Goal: Transaction & Acquisition: Book appointment/travel/reservation

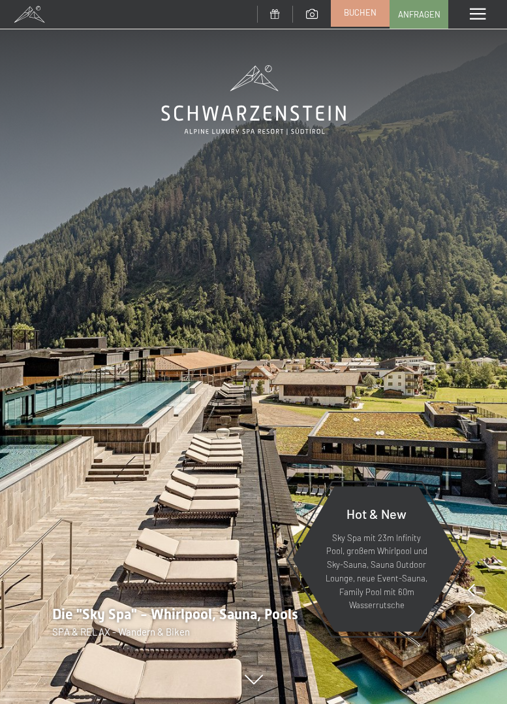
click at [371, 9] on span "Buchen" at bounding box center [360, 13] width 33 height 12
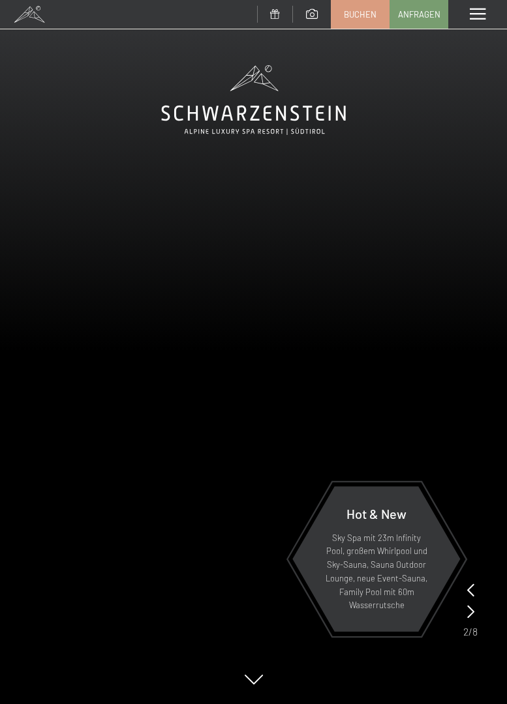
click at [475, 10] on span at bounding box center [477, 14] width 16 height 12
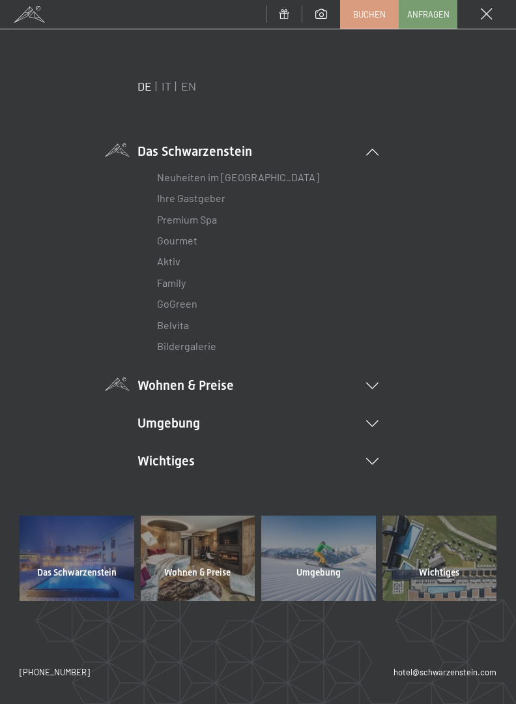
click at [370, 383] on icon at bounding box center [372, 386] width 12 height 7
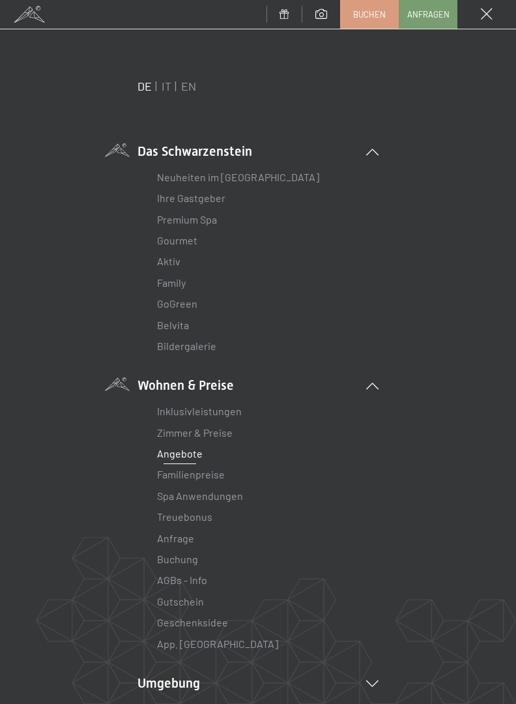
click at [174, 452] on link "Angebote" at bounding box center [180, 453] width 46 height 12
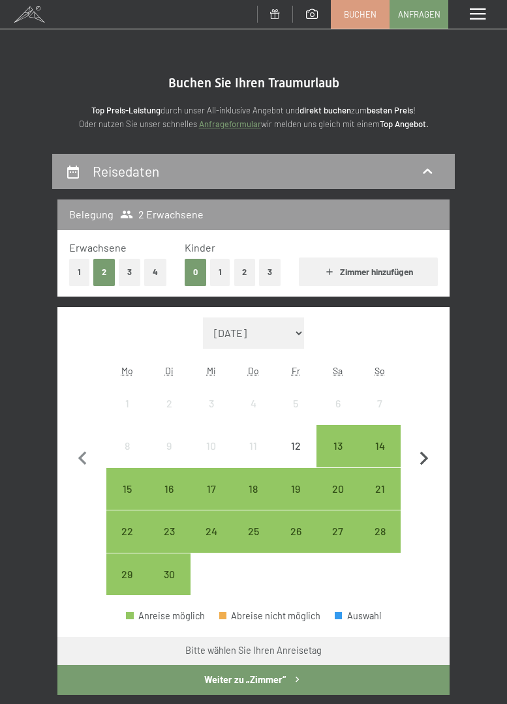
click at [425, 452] on icon "button" at bounding box center [423, 458] width 27 height 27
select select "2025-10-01"
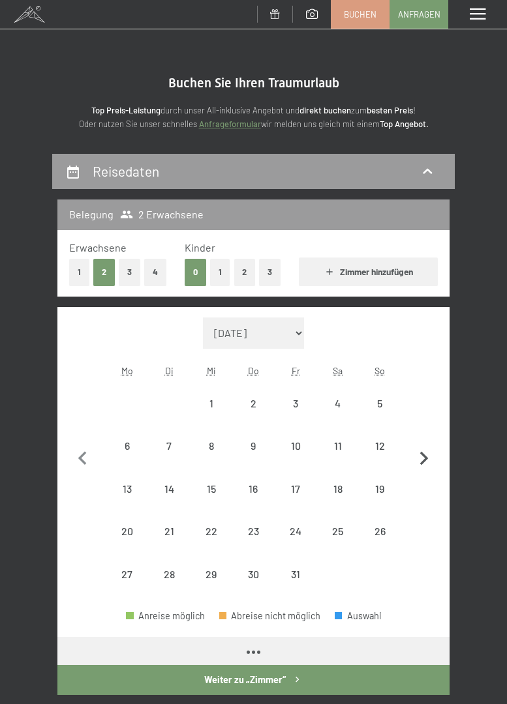
click at [413, 448] on icon "button" at bounding box center [423, 458] width 27 height 27
select select "2025-11-01"
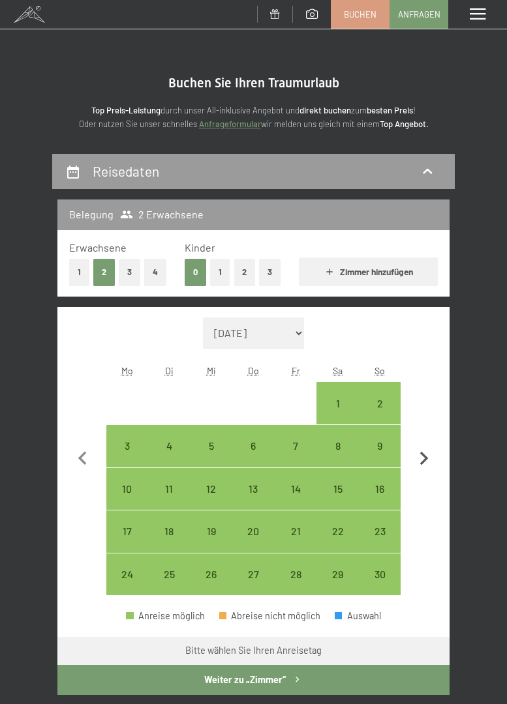
click at [423, 452] on icon "button" at bounding box center [423, 458] width 27 height 27
select select "2025-12-01"
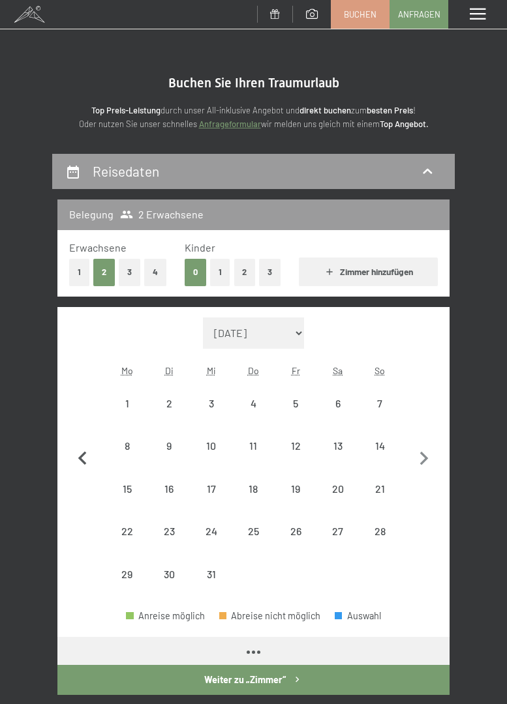
select select "2025-12-01"
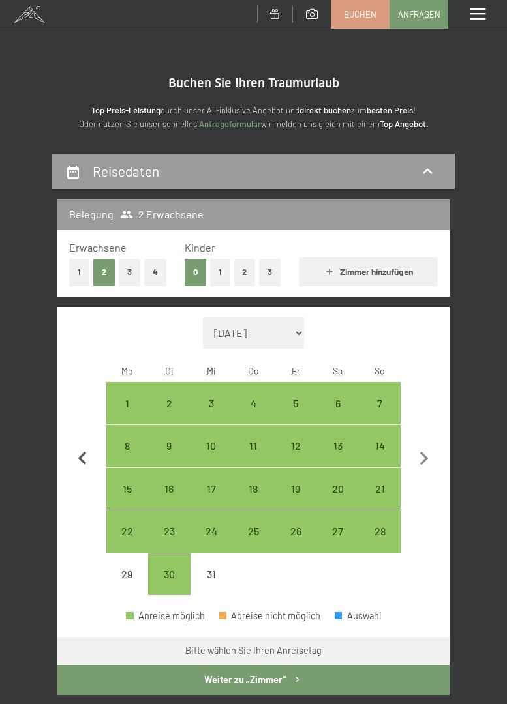
click at [87, 454] on icon "button" at bounding box center [82, 458] width 27 height 27
select select "2025-11-01"
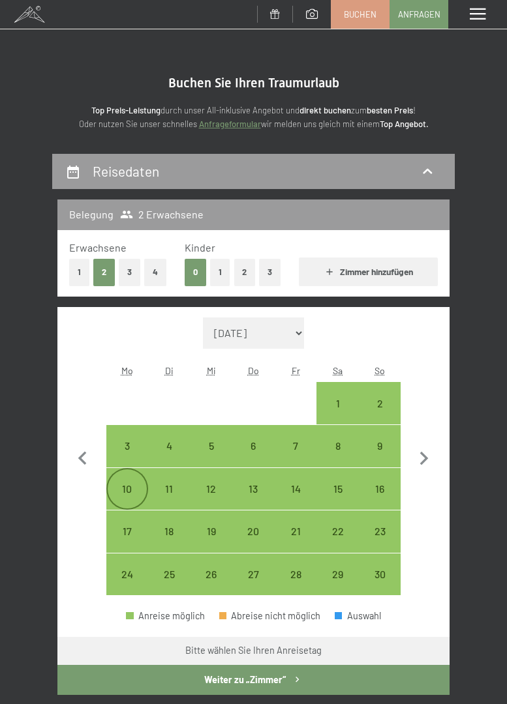
click at [123, 488] on div "10" at bounding box center [128, 504] width 40 height 40
select select "2025-11-01"
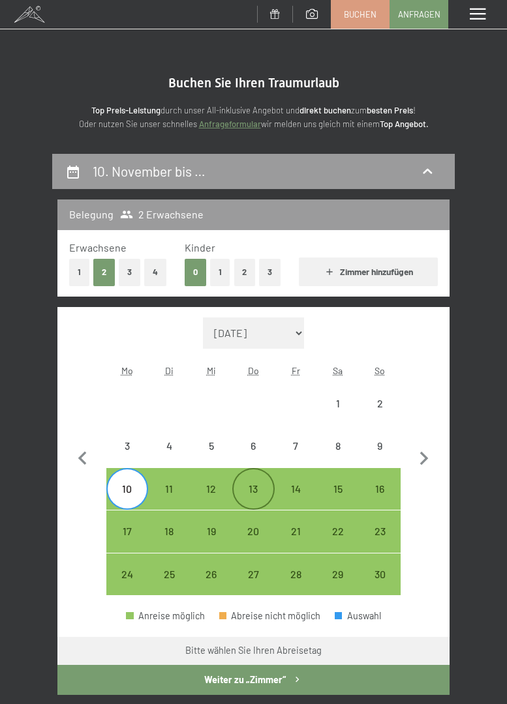
click at [253, 486] on div "13" at bounding box center [253, 504] width 40 height 40
select select "2025-11-01"
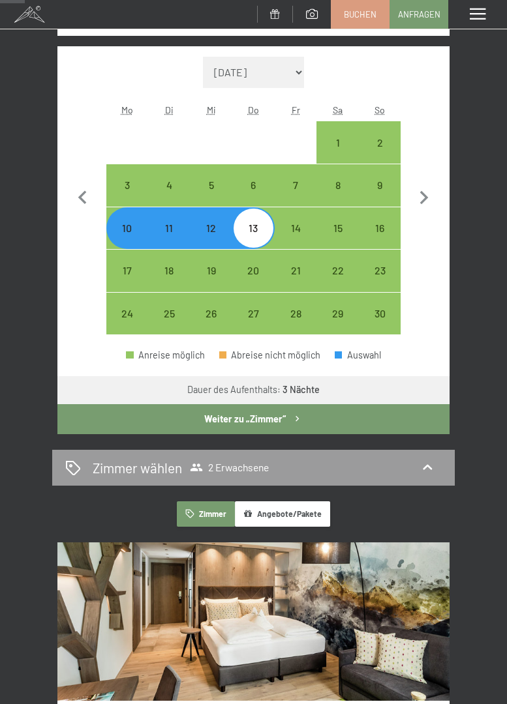
click at [232, 413] on button "Weiter zu „Zimmer“" at bounding box center [253, 419] width 392 height 30
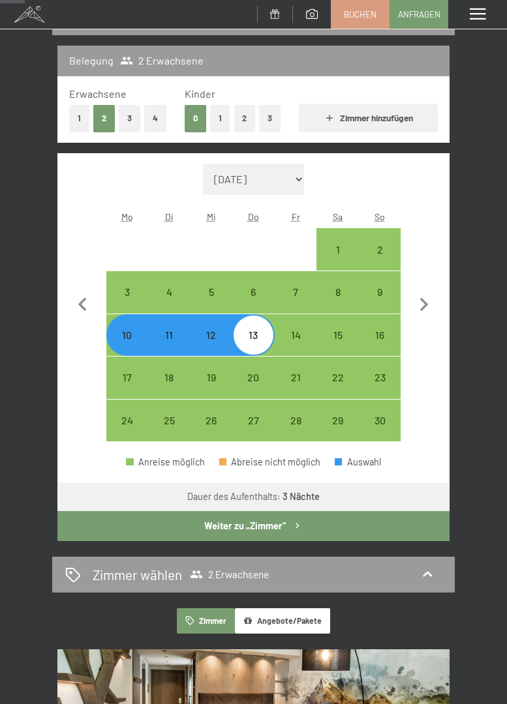
select select "[DATE]"
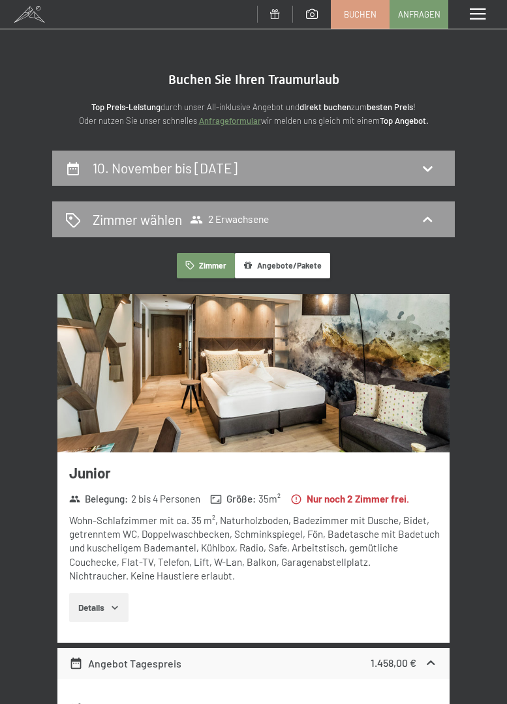
scroll to position [0, 0]
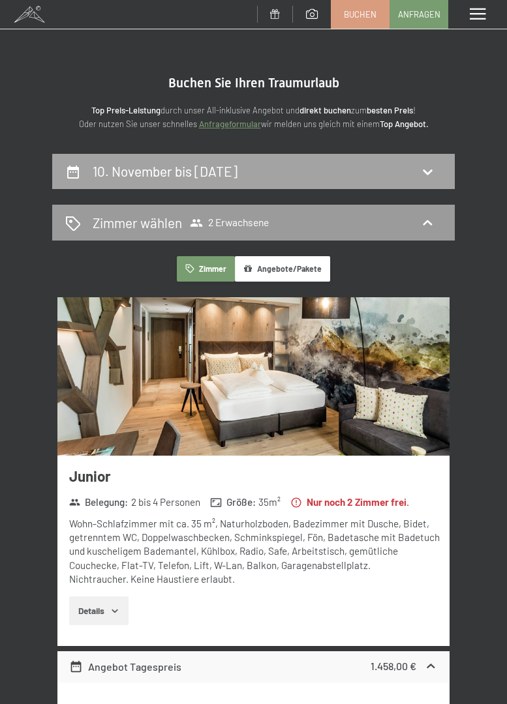
click at [425, 168] on icon at bounding box center [427, 172] width 16 height 16
select select "[DATE]"
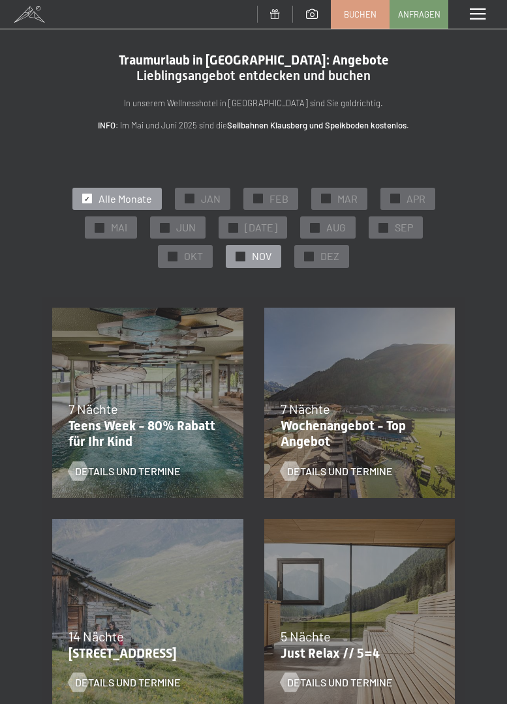
click at [261, 256] on span "NOV" at bounding box center [262, 256] width 20 height 14
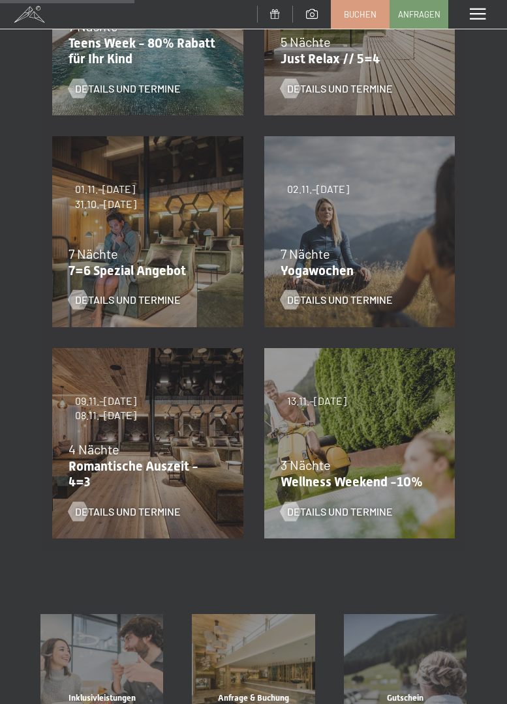
scroll to position [522, 0]
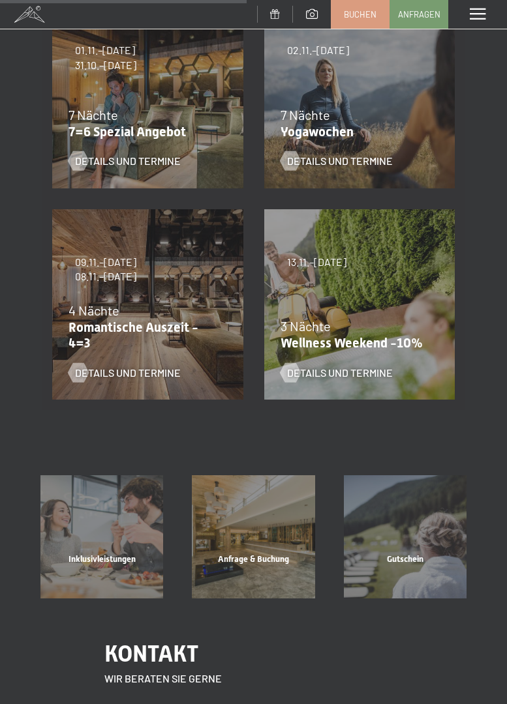
click at [98, 364] on div "Details und Termine" at bounding box center [139, 363] width 142 height 34
click at [107, 369] on span "Details und Termine" at bounding box center [141, 373] width 106 height 14
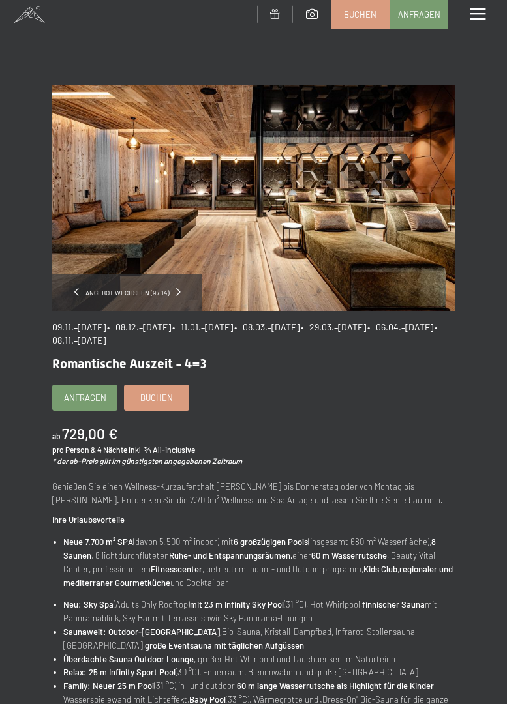
click at [156, 394] on span "Einwilligung Marketing*" at bounding box center [181, 389] width 108 height 13
click at [121, 394] on input "Einwilligung Marketing*" at bounding box center [114, 389] width 13 height 13
click at [159, 395] on span "Einwilligung Marketing*" at bounding box center [181, 389] width 108 height 13
click at [121, 395] on input "Einwilligung Marketing*" at bounding box center [114, 389] width 13 height 13
click at [164, 395] on span "Einwilligung Marketing*" at bounding box center [181, 389] width 108 height 13
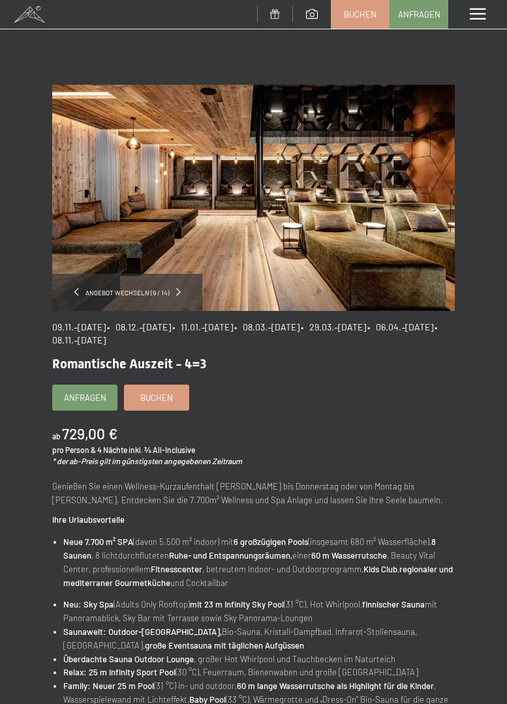
click at [121, 395] on input "Einwilligung Marketing*" at bounding box center [114, 389] width 13 height 13
checkbox input "false"
click at [342, 10] on link "Buchen" at bounding box center [359, 12] width 57 height 27
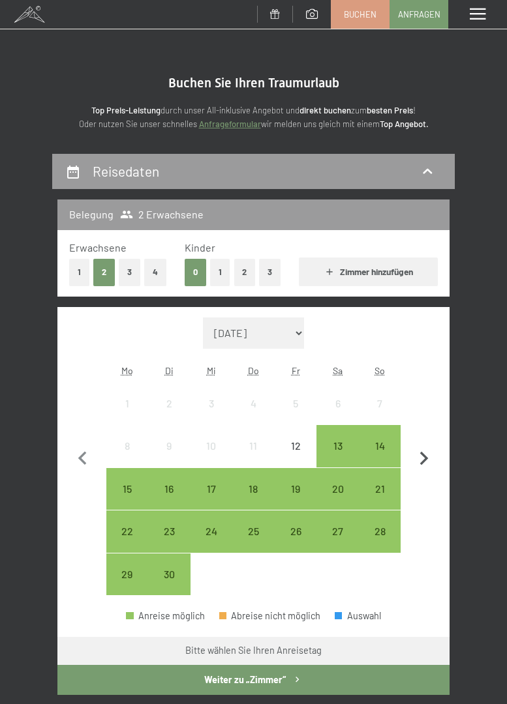
click at [427, 460] on icon "button" at bounding box center [424, 459] width 8 height 14
select select "[DATE]"
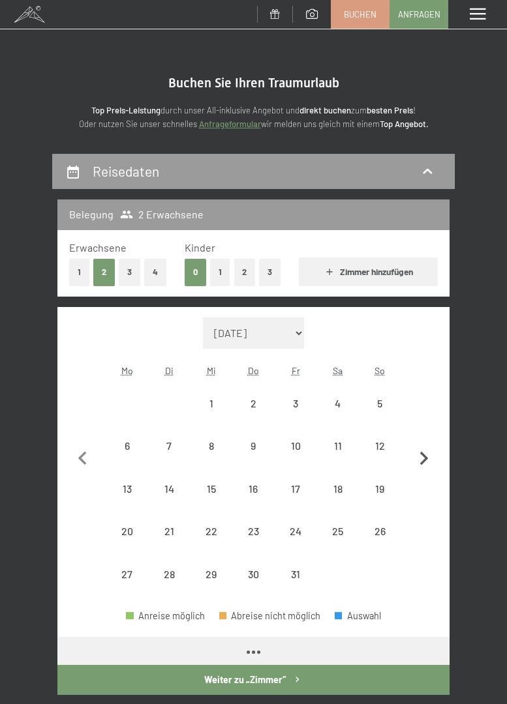
click at [427, 460] on icon "button" at bounding box center [424, 459] width 8 height 14
select select "[DATE]"
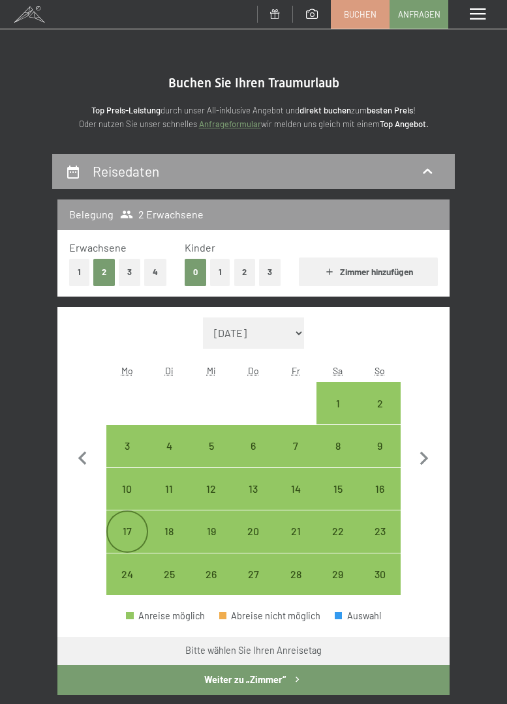
click at [117, 526] on div "17" at bounding box center [128, 532] width 40 height 40
select select "[DATE]"
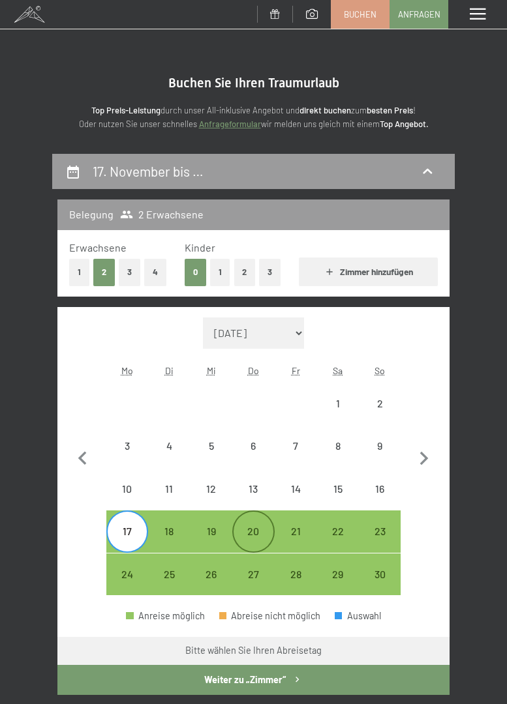
click at [249, 519] on div "20" at bounding box center [253, 532] width 40 height 40
select select "[DATE]"
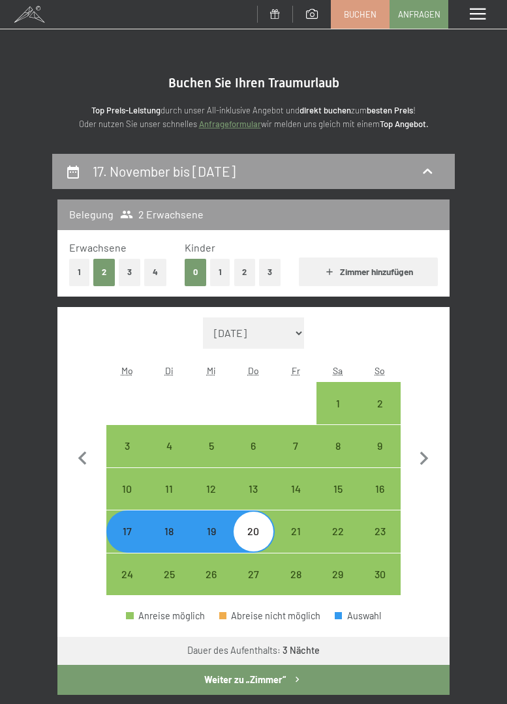
click at [301, 677] on icon "button" at bounding box center [296, 679] width 11 height 11
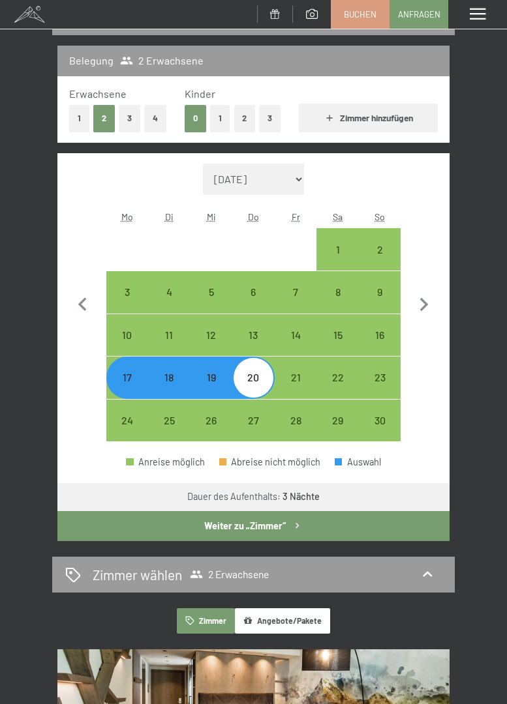
select select "[DATE]"
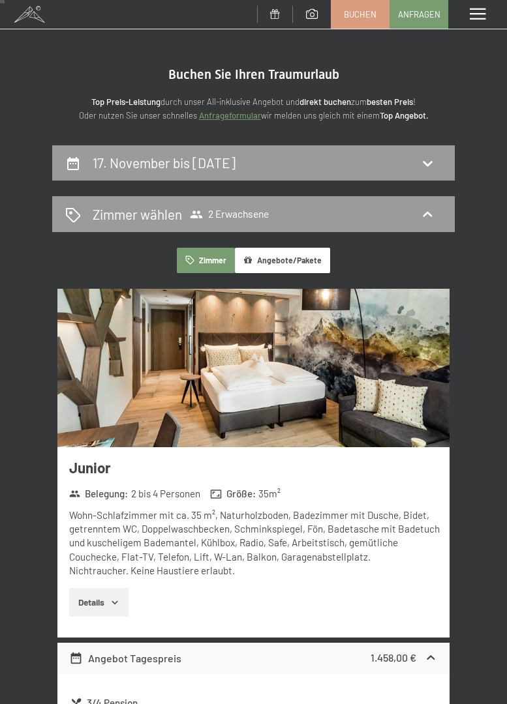
scroll to position [0, 0]
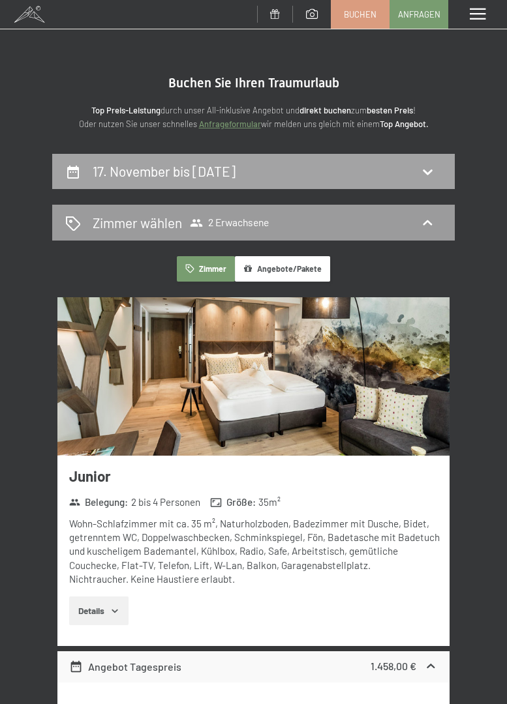
click at [235, 167] on h2 "17. November bis [DATE]" at bounding box center [164, 171] width 143 height 16
select select "[DATE]"
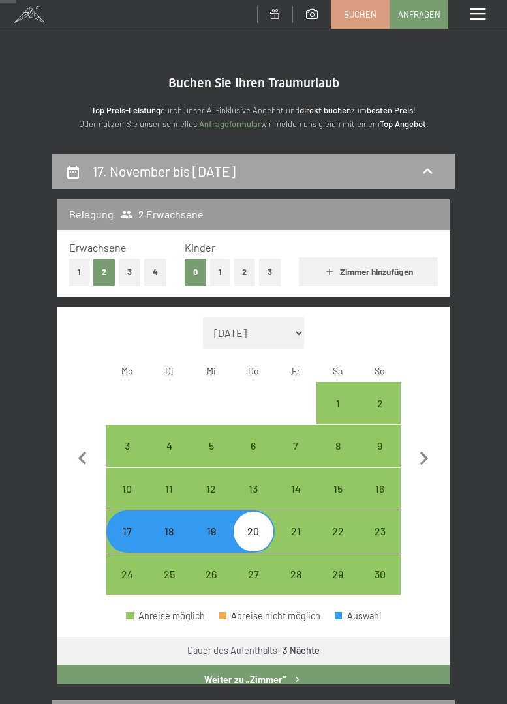
scroll to position [154, 0]
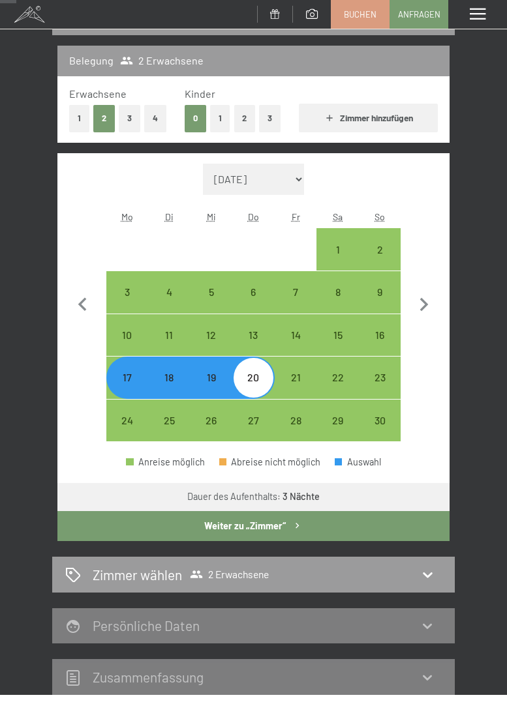
click at [125, 377] on div "17" at bounding box center [128, 392] width 40 height 40
select select "[DATE]"
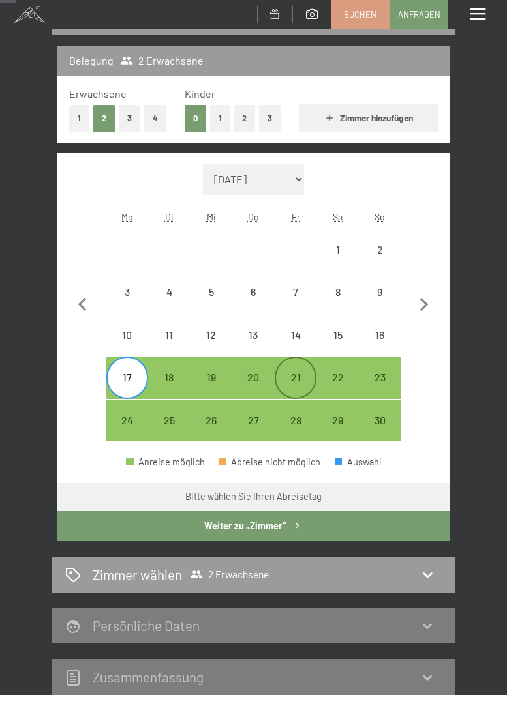
click at [286, 374] on div "21" at bounding box center [296, 392] width 40 height 40
select select "[DATE]"
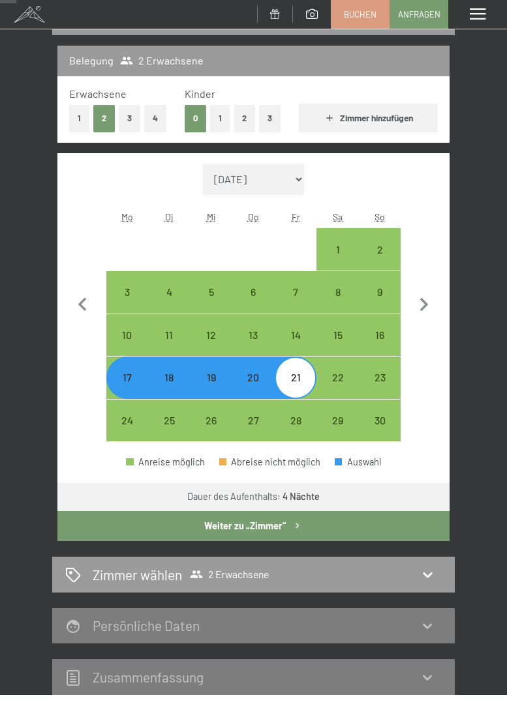
click at [299, 520] on button "Weiter zu „Zimmer“" at bounding box center [253, 526] width 392 height 30
select select "[DATE]"
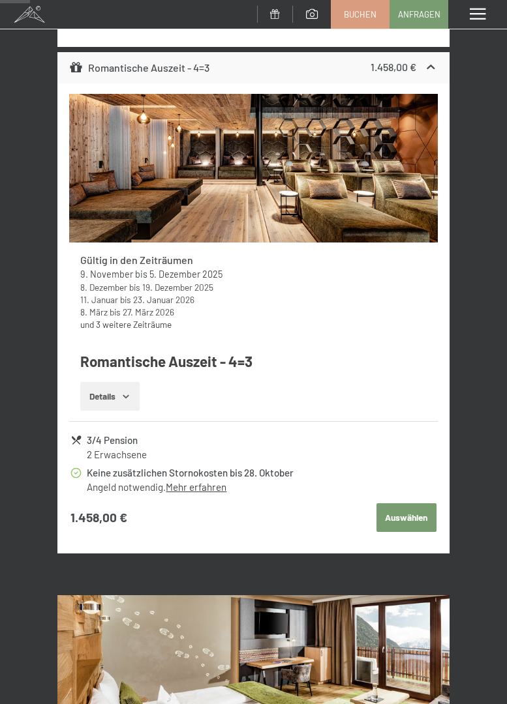
scroll to position [610, 0]
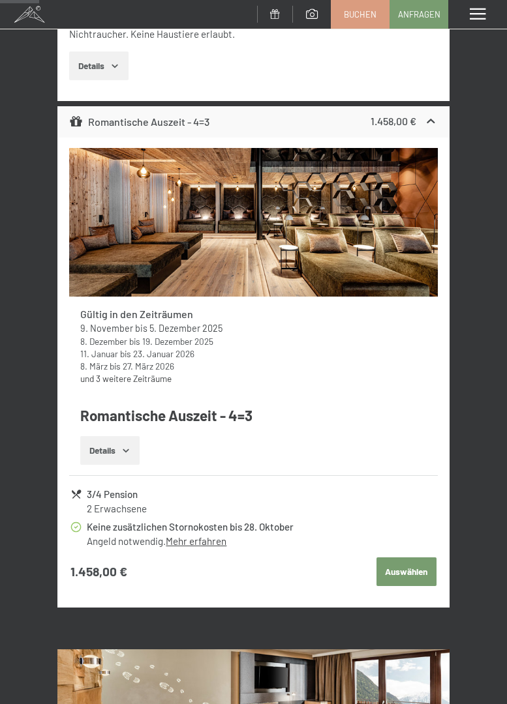
click at [402, 568] on button "Auswählen" at bounding box center [406, 571] width 60 height 29
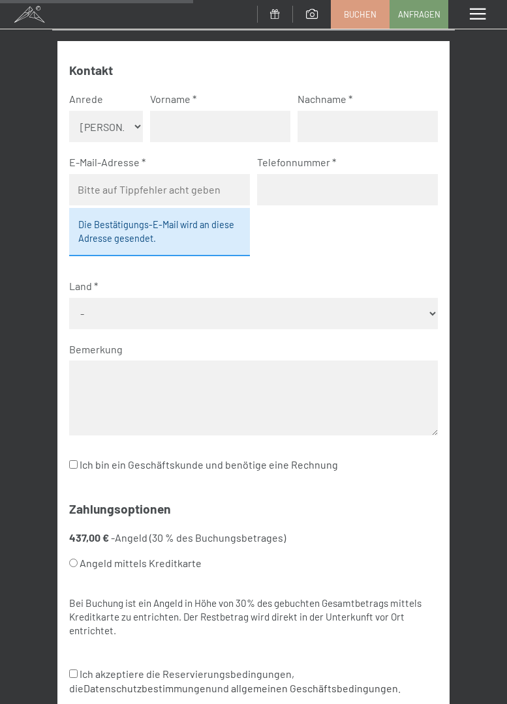
scroll to position [480, 0]
